Goal: Information Seeking & Learning: Learn about a topic

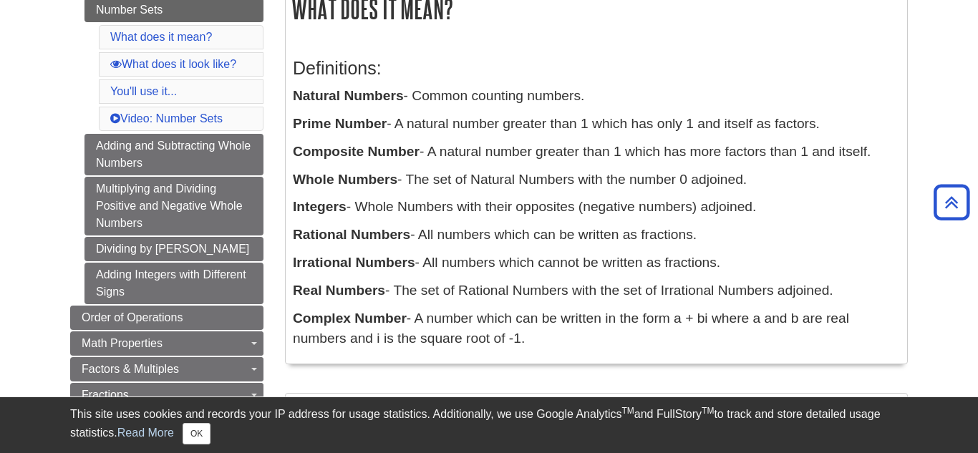
scroll to position [257, 0]
click at [382, 269] on b "Irrational Numbers" at bounding box center [354, 263] width 122 height 15
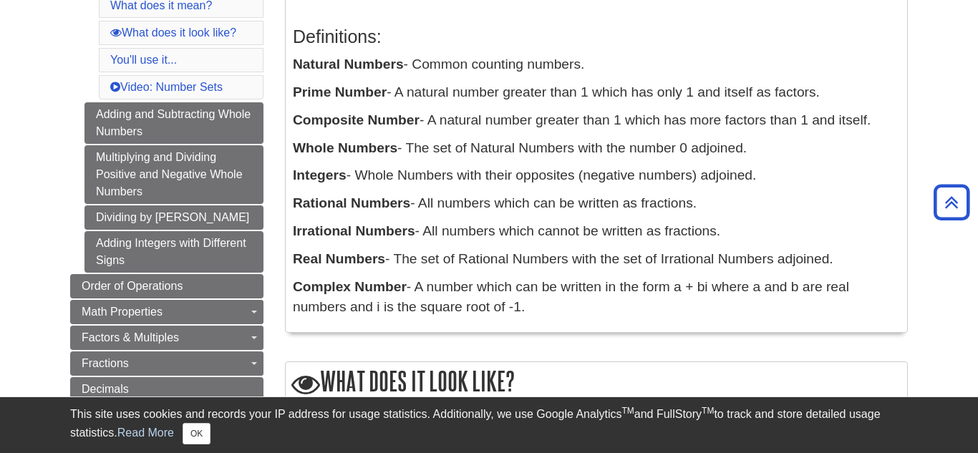
click at [456, 279] on p "Complex Number - A number which can be written in the form a + bi where a and b…" at bounding box center [596, 298] width 607 height 42
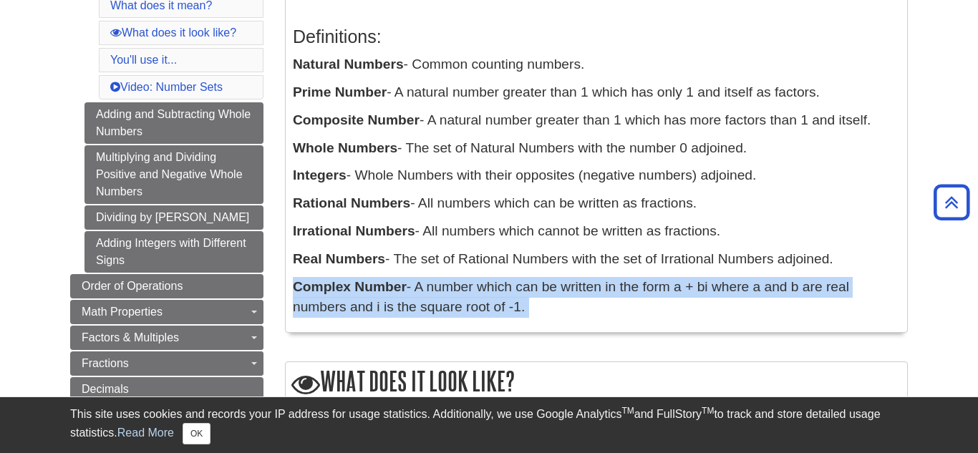
click at [456, 279] on p "Complex Number - A number which can be written in the form a + bi where a and b…" at bounding box center [596, 298] width 607 height 42
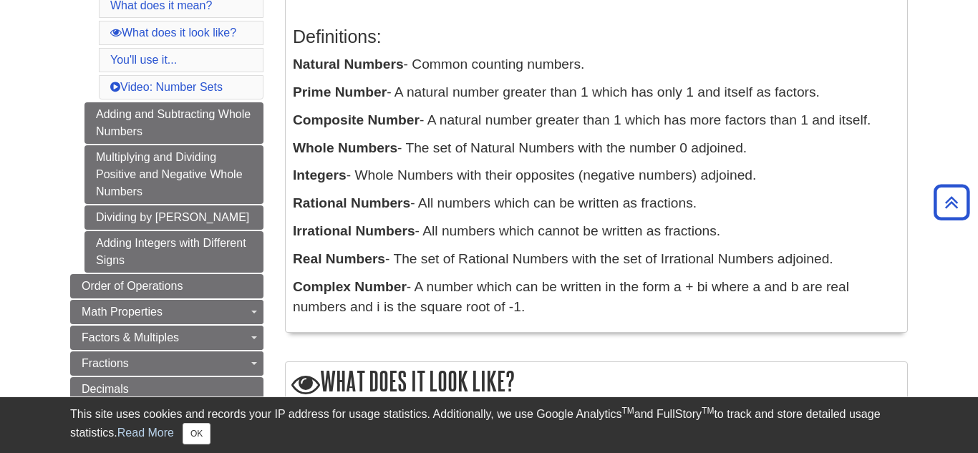
click at [456, 279] on p "Complex Number - A number which can be written in the form a + bi where a and b…" at bounding box center [596, 298] width 607 height 42
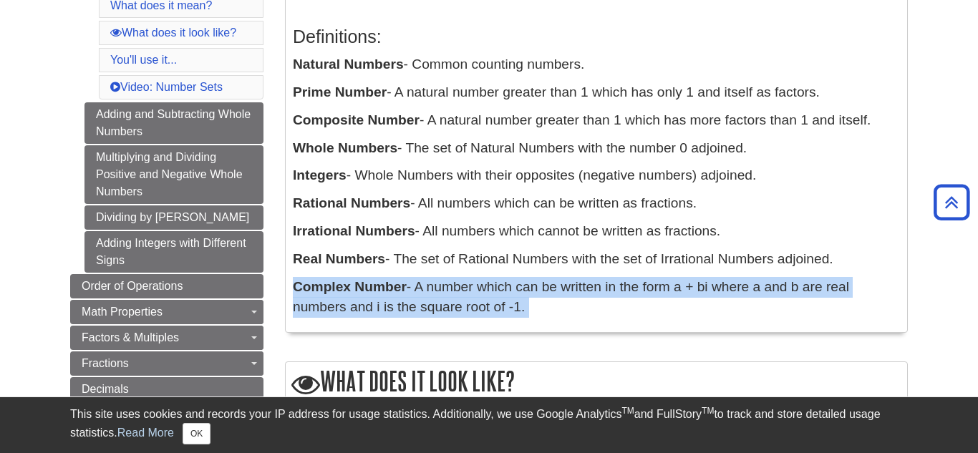
click at [456, 279] on p "Complex Number - A number which can be written in the form a + bi where a and b…" at bounding box center [596, 298] width 607 height 42
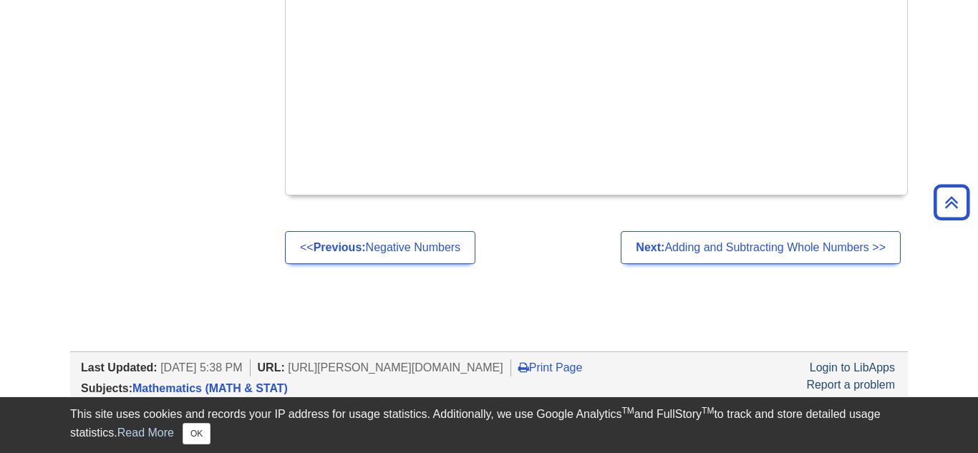
scroll to position [1639, 0]
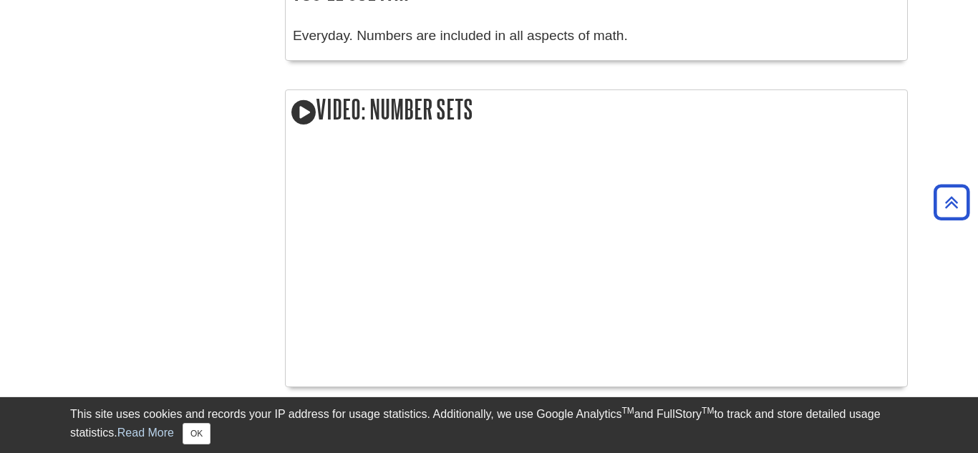
scroll to position [1445, 0]
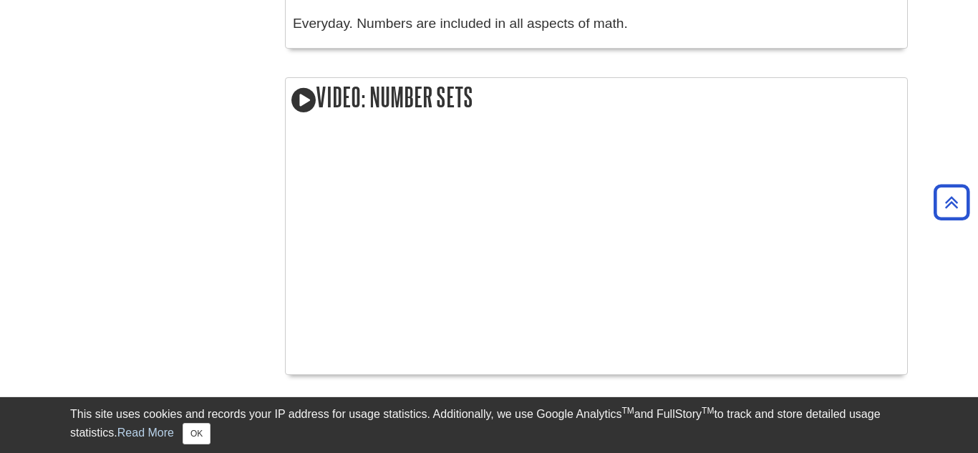
scroll to position [1481, 0]
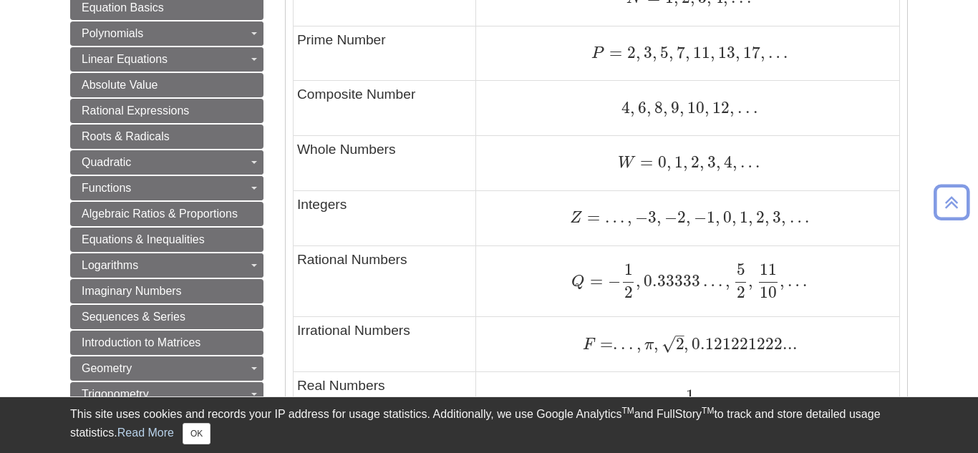
scroll to position [827, 0]
